Goal: Task Accomplishment & Management: Use online tool/utility

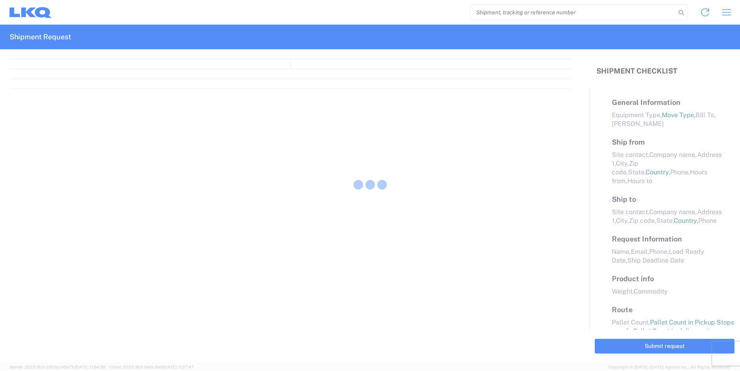
select select "FULL"
select select "LBS"
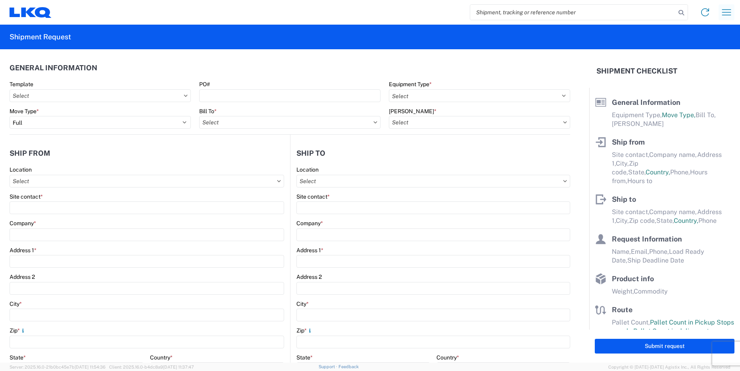
click at [728, 12] on icon "button" at bounding box center [726, 12] width 13 height 13
click at [687, 36] on link "Home" at bounding box center [695, 37] width 75 height 16
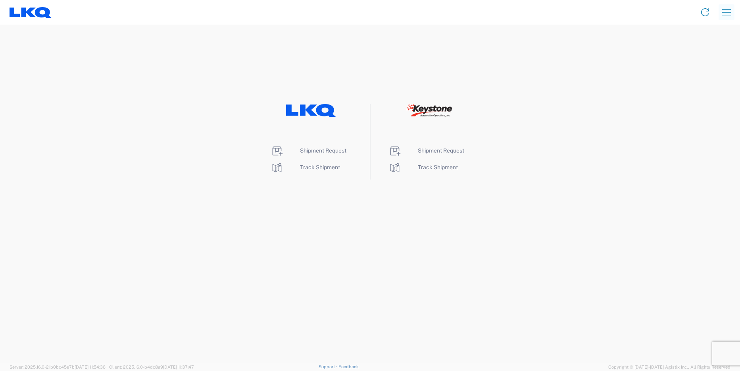
click at [726, 15] on icon "button" at bounding box center [726, 12] width 9 height 6
click at [26, 10] on icon at bounding box center [28, 12] width 15 height 10
click at [238, 248] on agx-landing-component "Shipment Request Track Shipment Shipment Request Track Shipment" at bounding box center [370, 194] width 740 height 338
click at [189, 277] on agx-landing-component "Shipment Request Track Shipment Shipment Request Track Shipment" at bounding box center [370, 194] width 740 height 338
